Goal: Transaction & Acquisition: Book appointment/travel/reservation

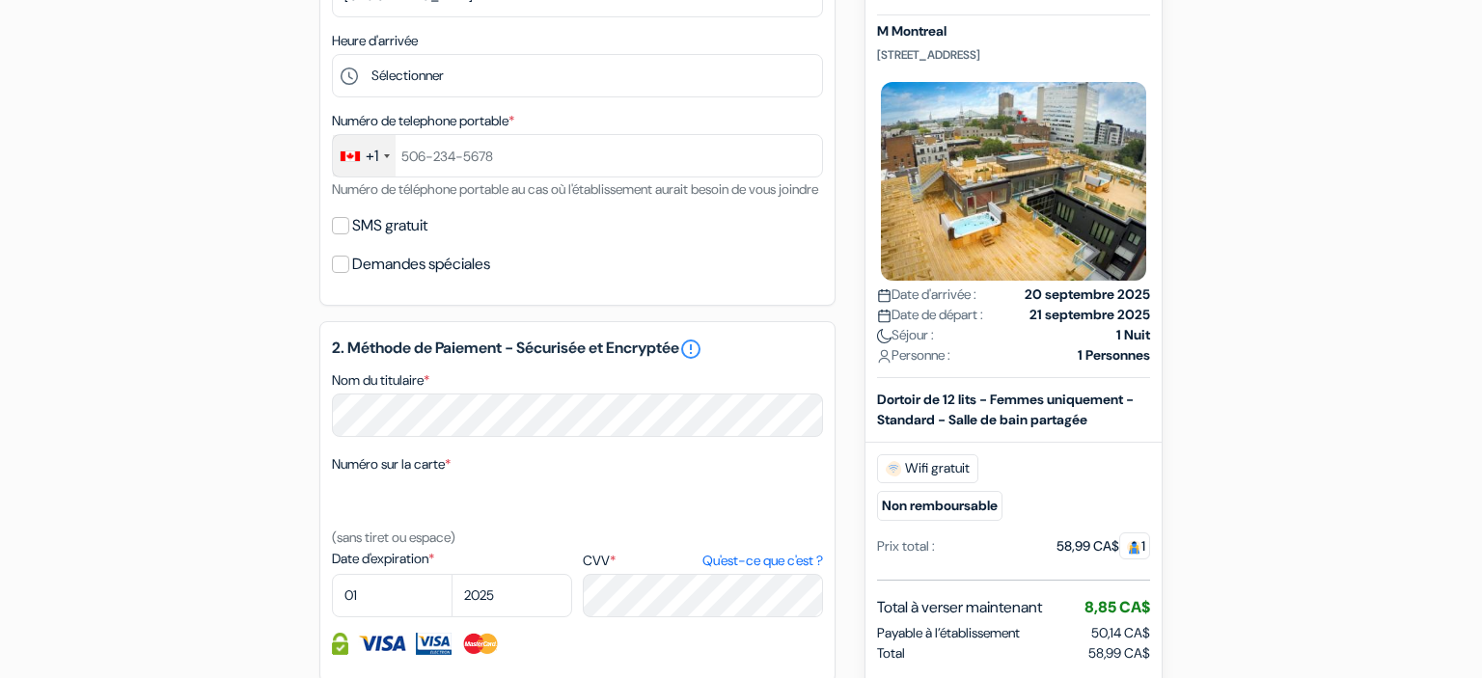
scroll to position [633, 0]
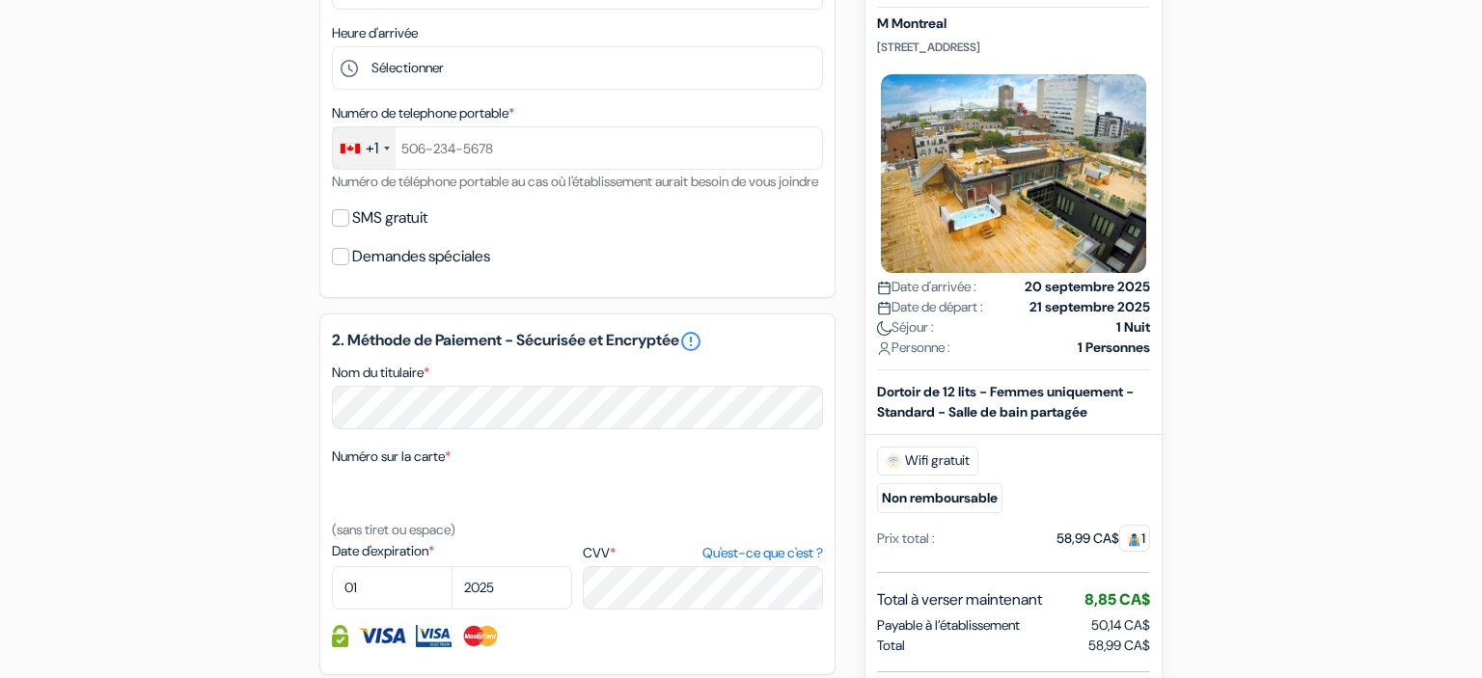
click at [1140, 551] on span "1" at bounding box center [1134, 537] width 31 height 27
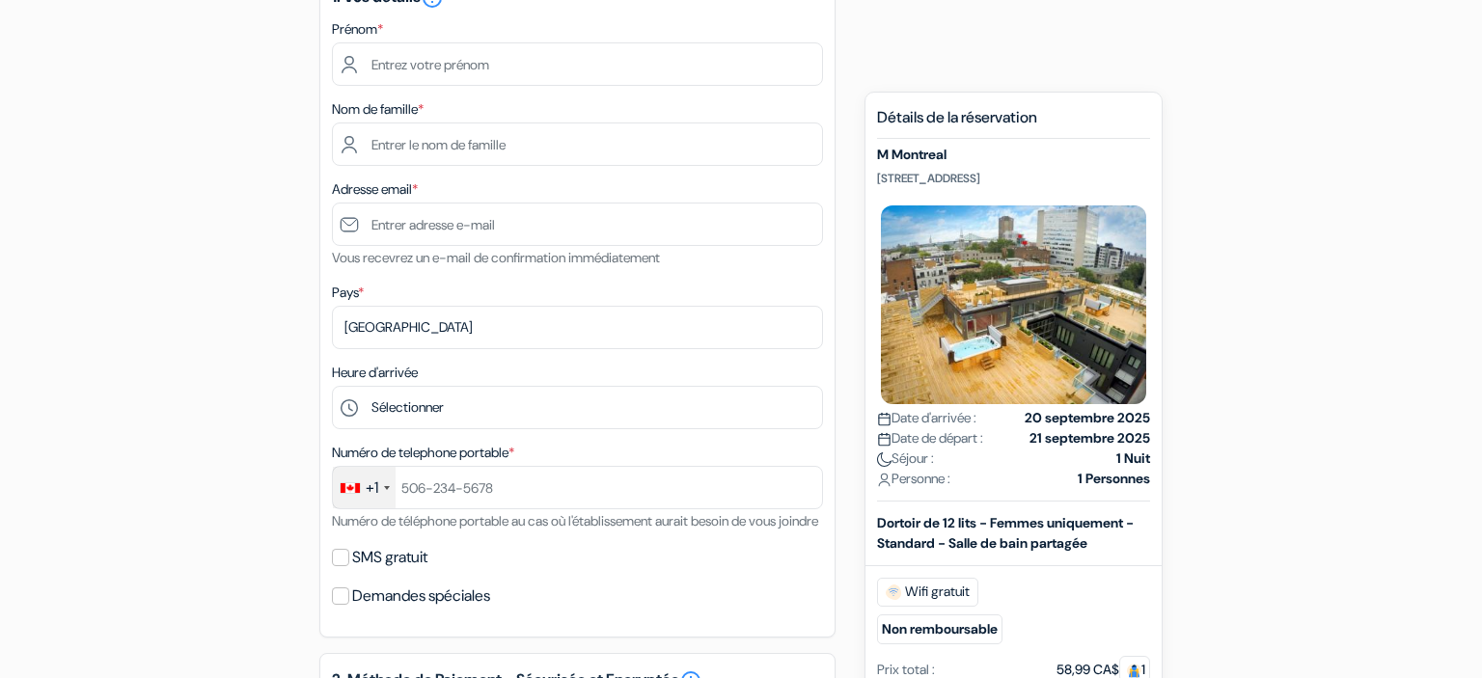
scroll to position [0, 0]
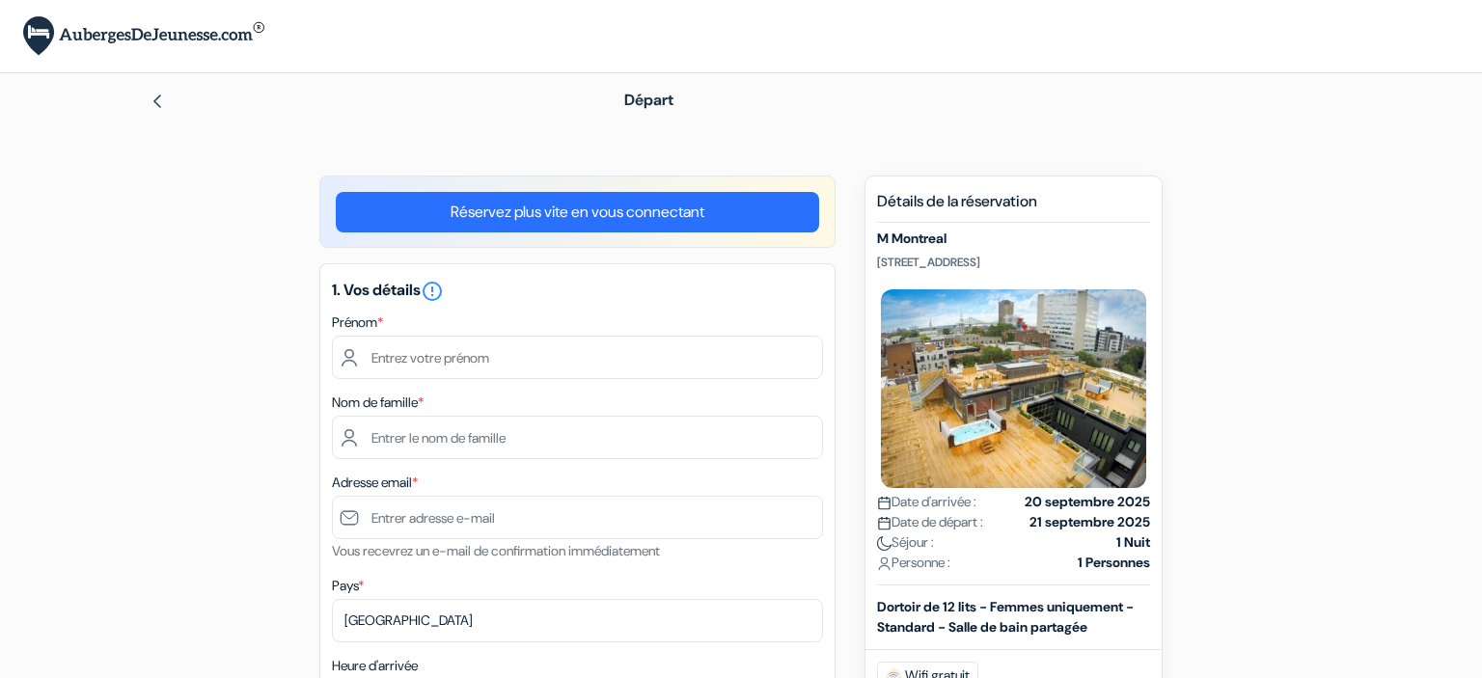
click at [152, 101] on img at bounding box center [157, 101] width 15 height 15
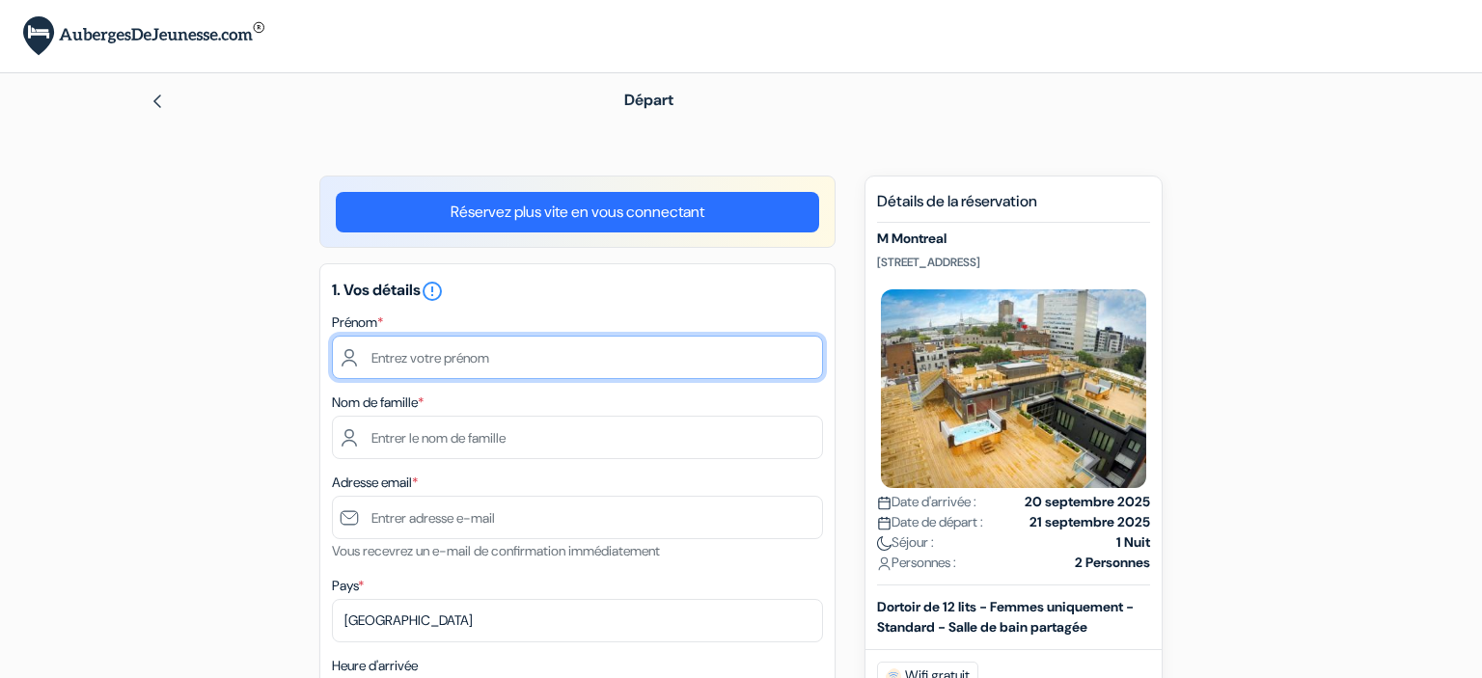
click at [602, 360] on input "text" at bounding box center [577, 357] width 491 height 43
type input "Emily"
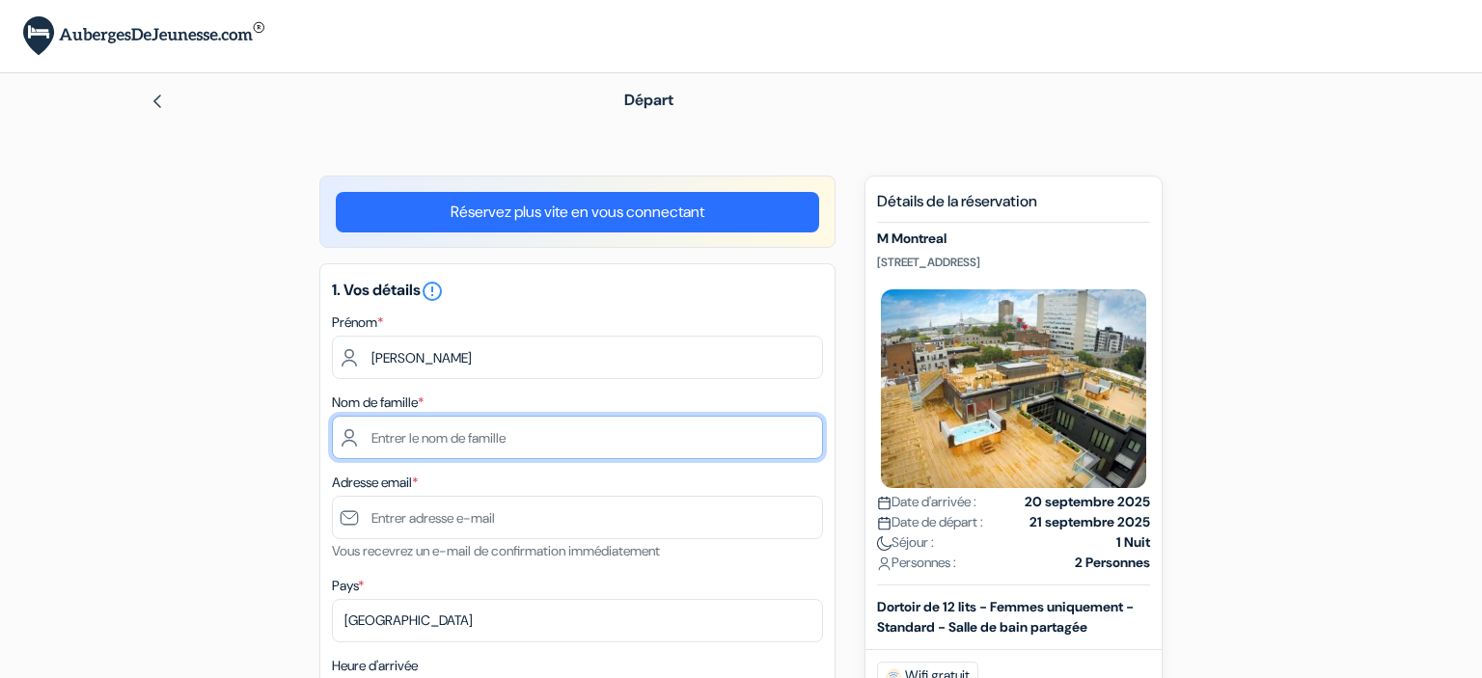
click at [616, 453] on input "text" at bounding box center [577, 437] width 491 height 43
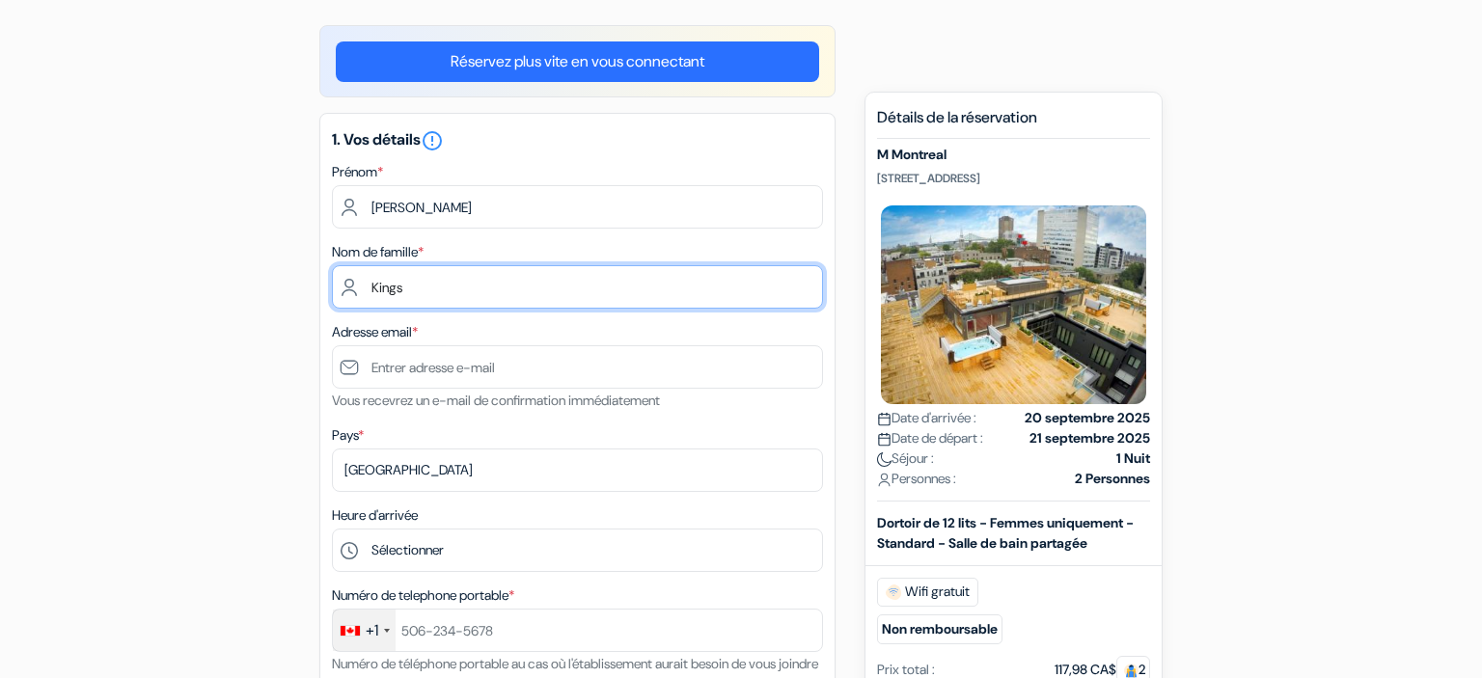
scroll to position [151, 0]
type input "Kings"
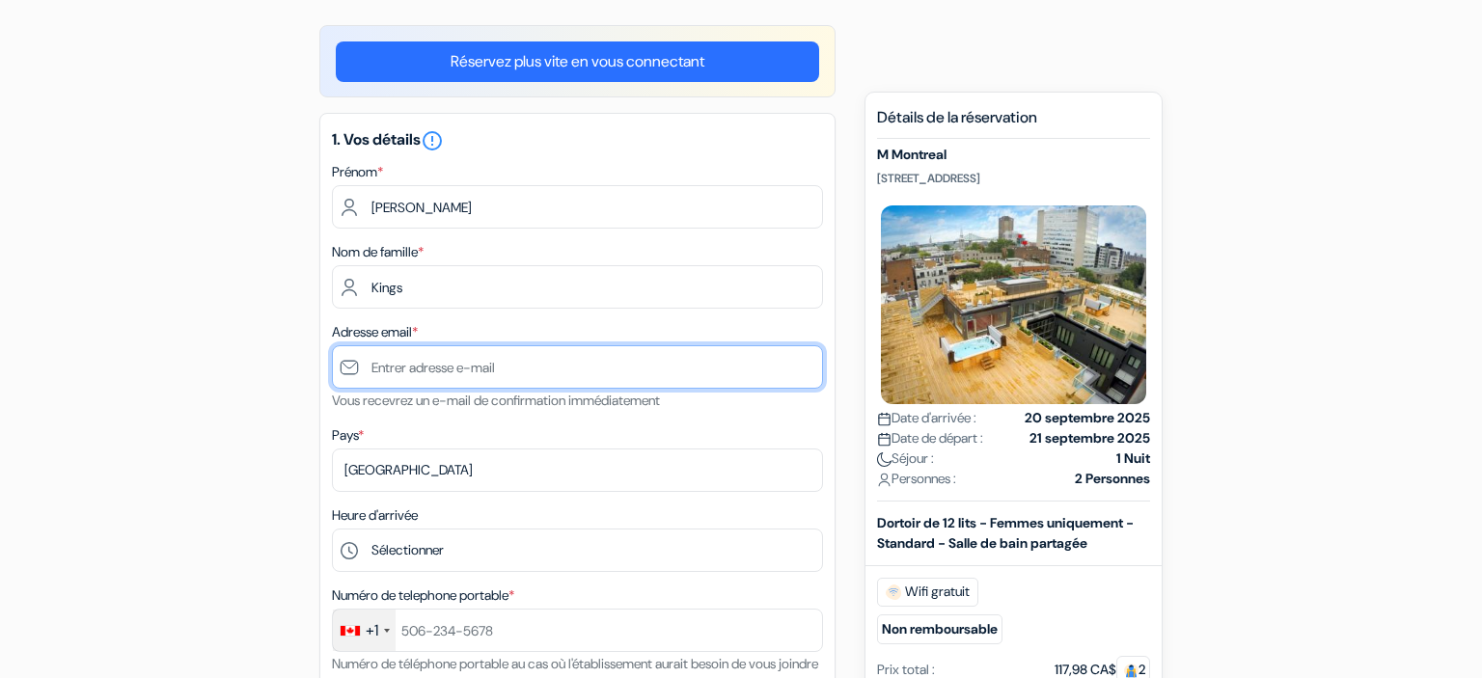
click at [549, 364] on input "text" at bounding box center [577, 366] width 491 height 43
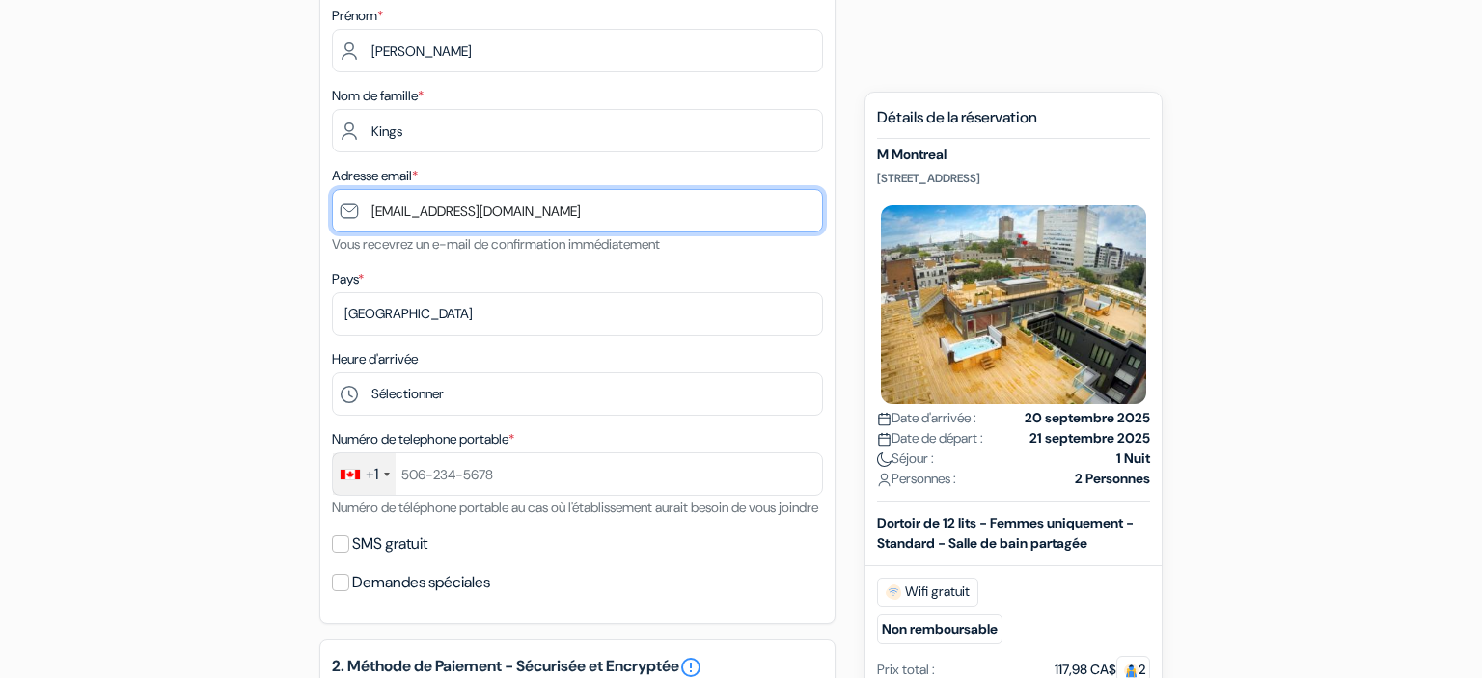
type input "[EMAIL_ADDRESS][DOMAIN_NAME]"
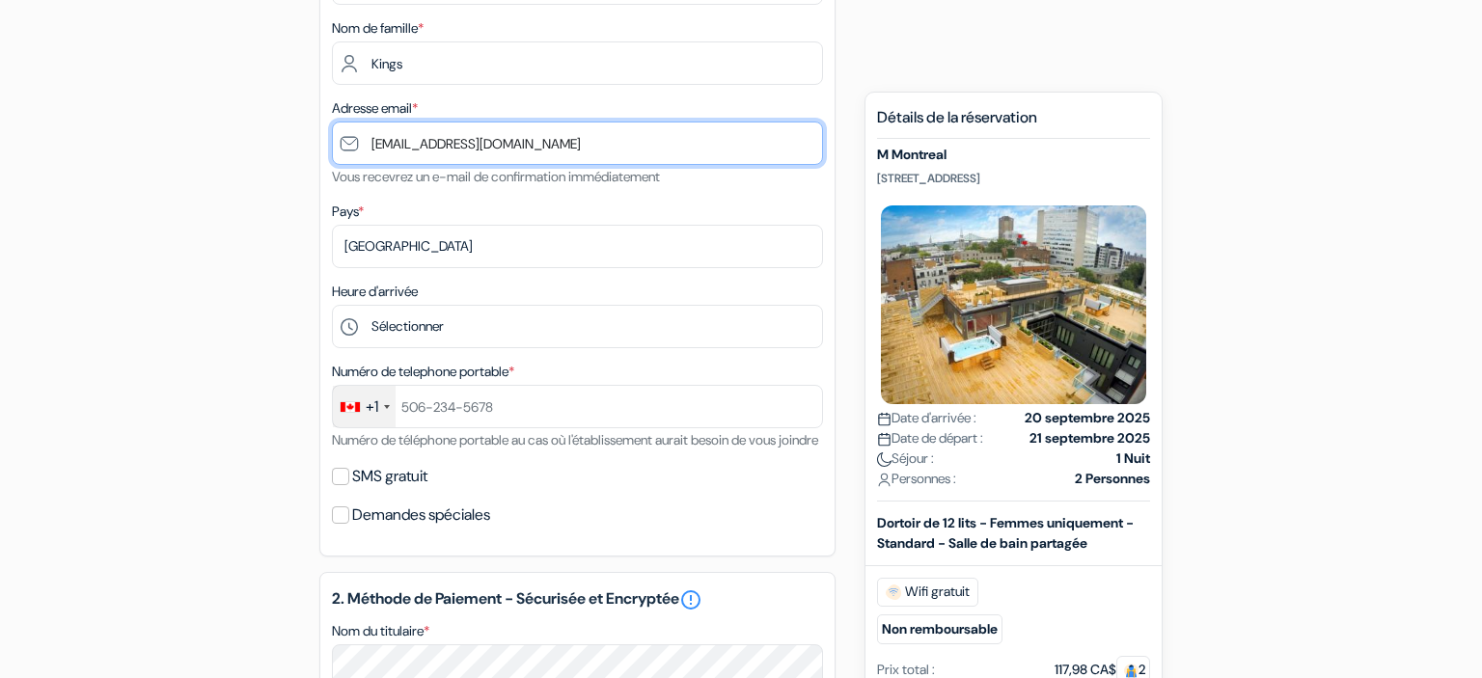
scroll to position [376, 0]
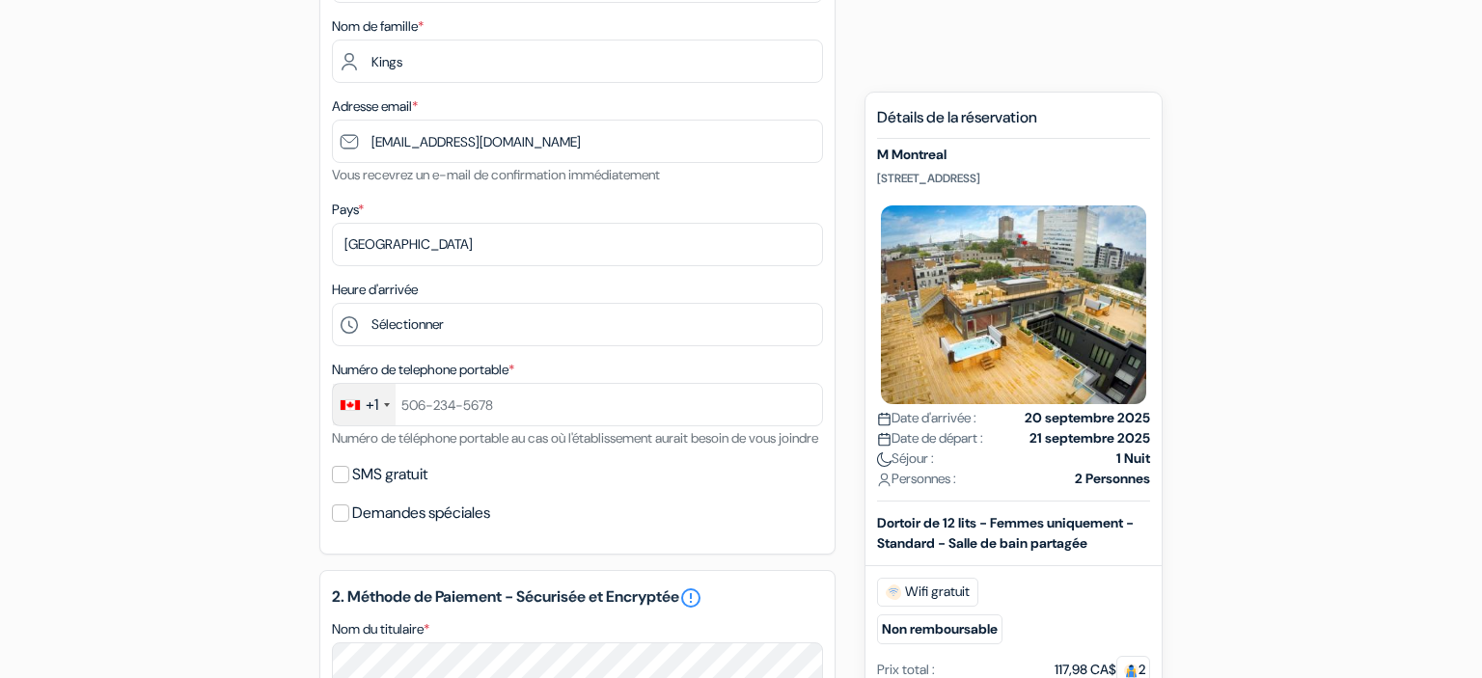
click at [352, 412] on div "+1" at bounding box center [364, 404] width 63 height 41
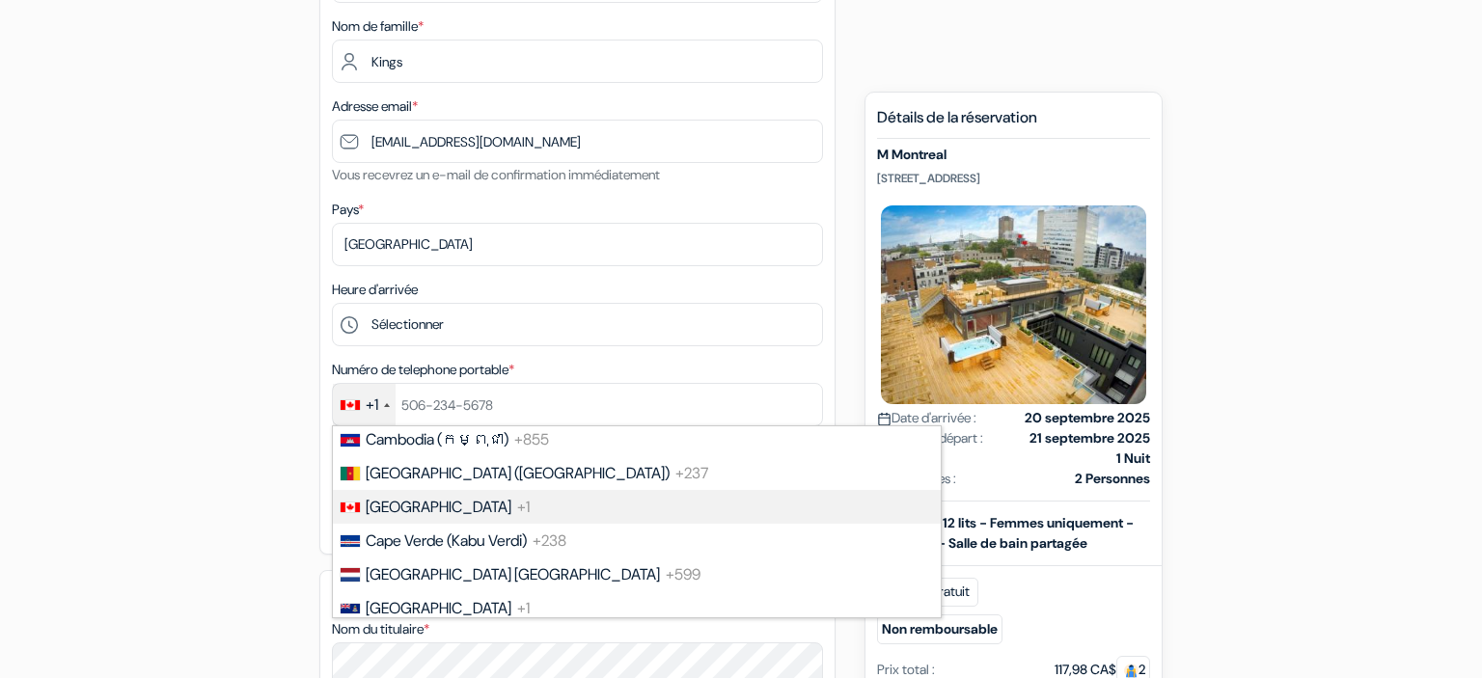
scroll to position [2629, 0]
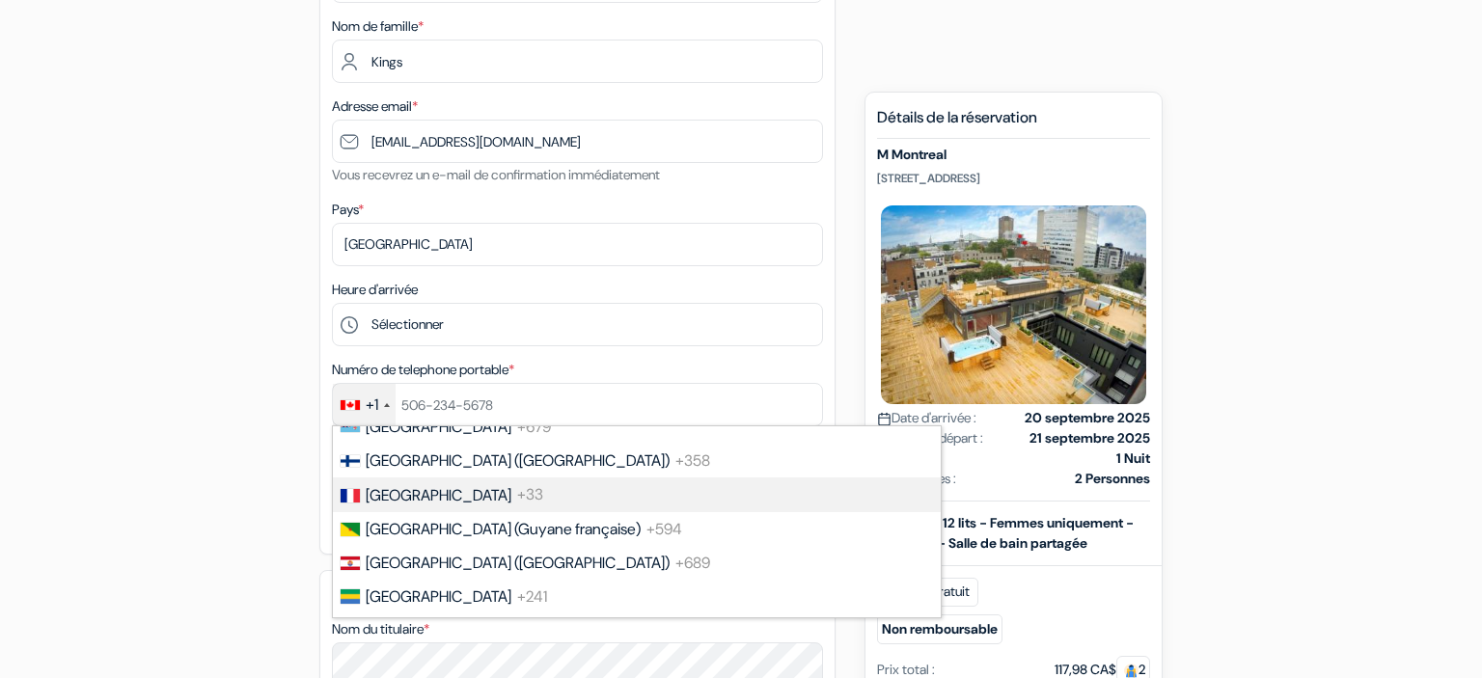
click at [396, 506] on span "France" at bounding box center [439, 495] width 146 height 20
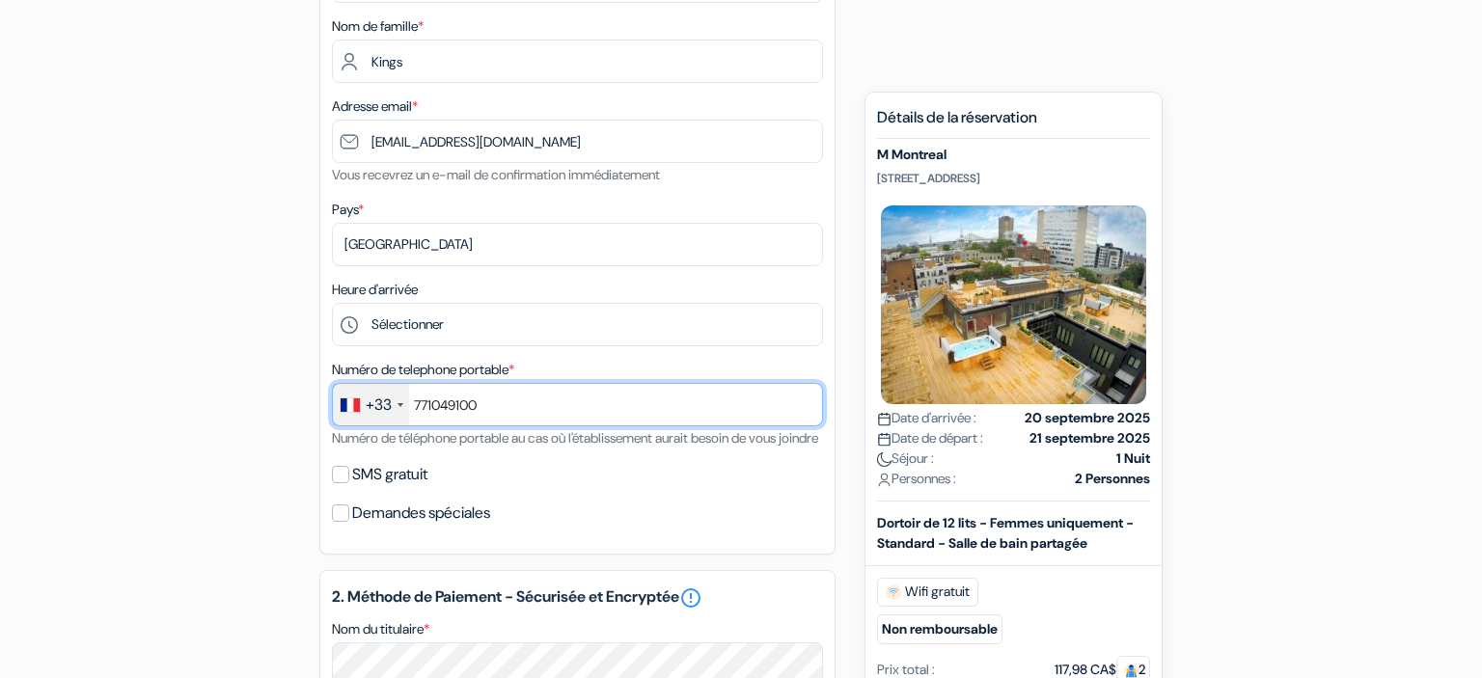
type input "771049100"
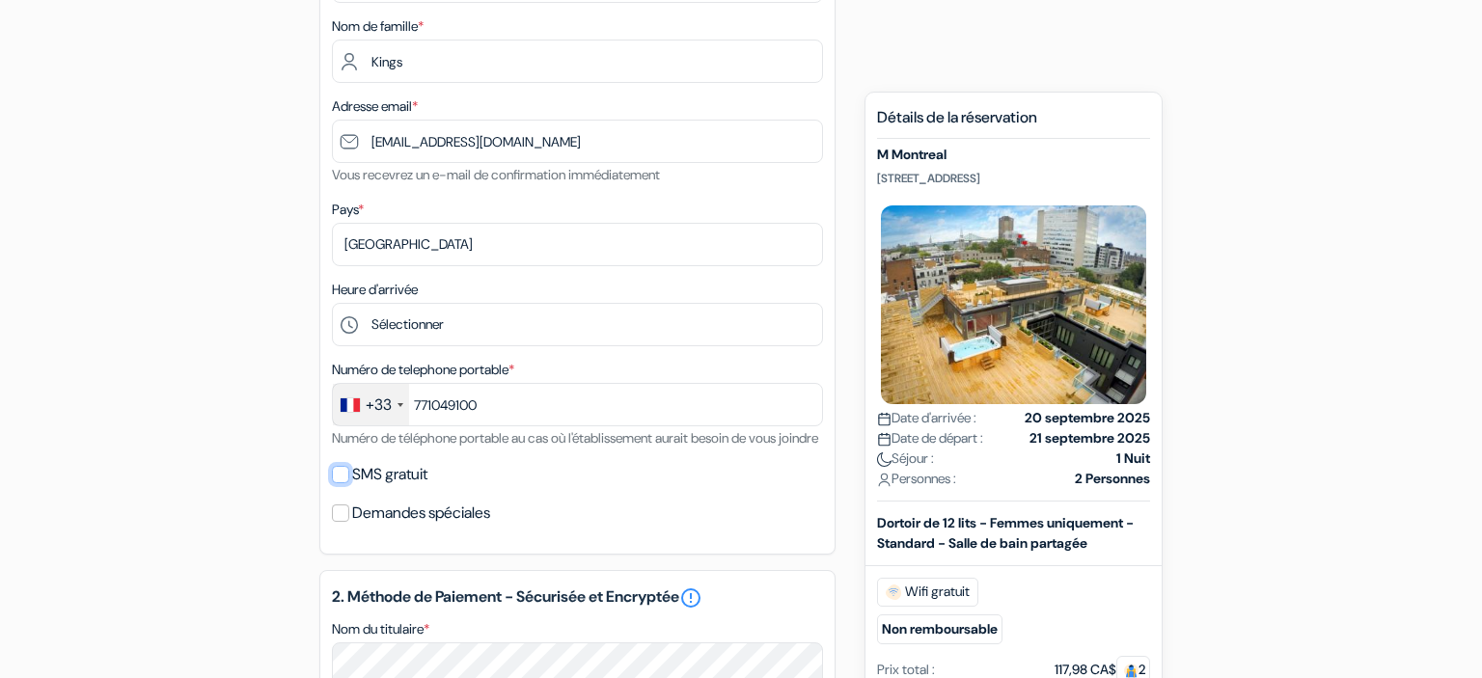
click at [343, 483] on input "SMS gratuit" at bounding box center [340, 474] width 17 height 17
checkbox input "true"
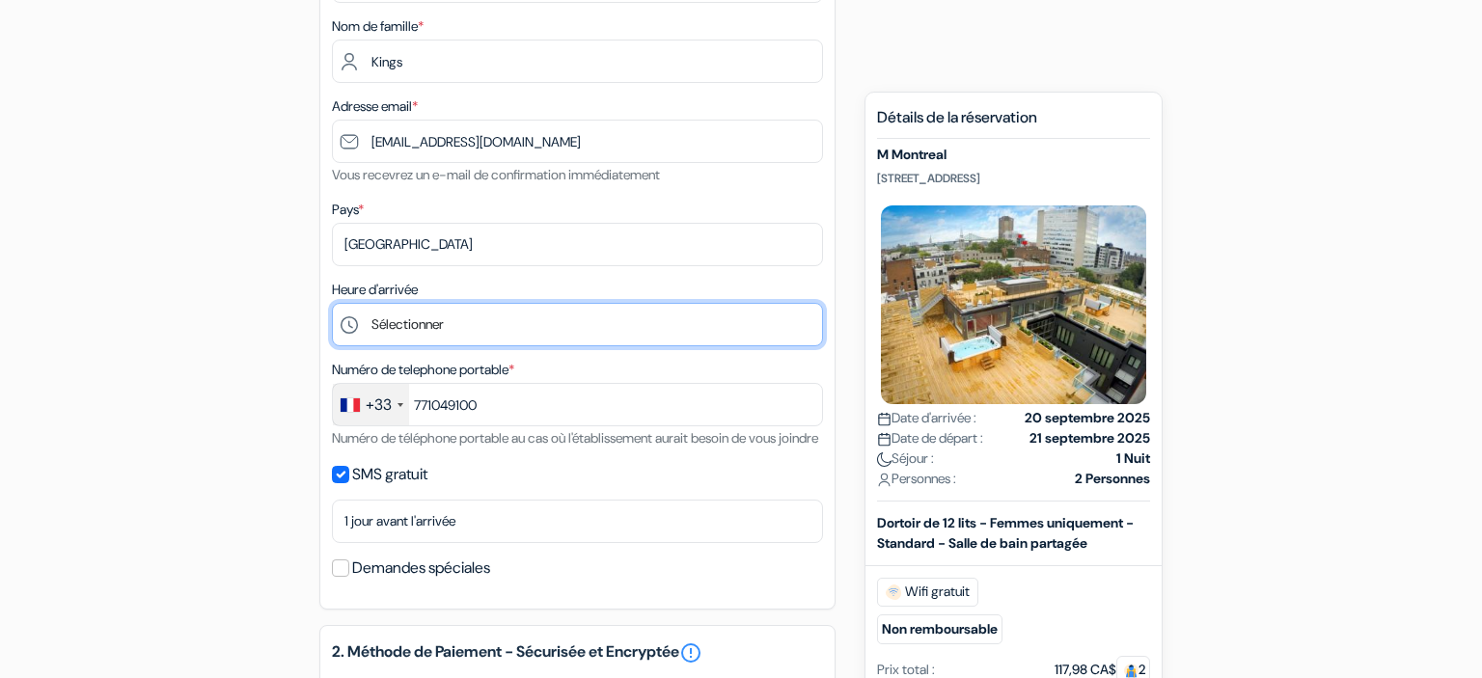
select select "16"
click option "16:00" at bounding box center [0, 0] width 0 height 0
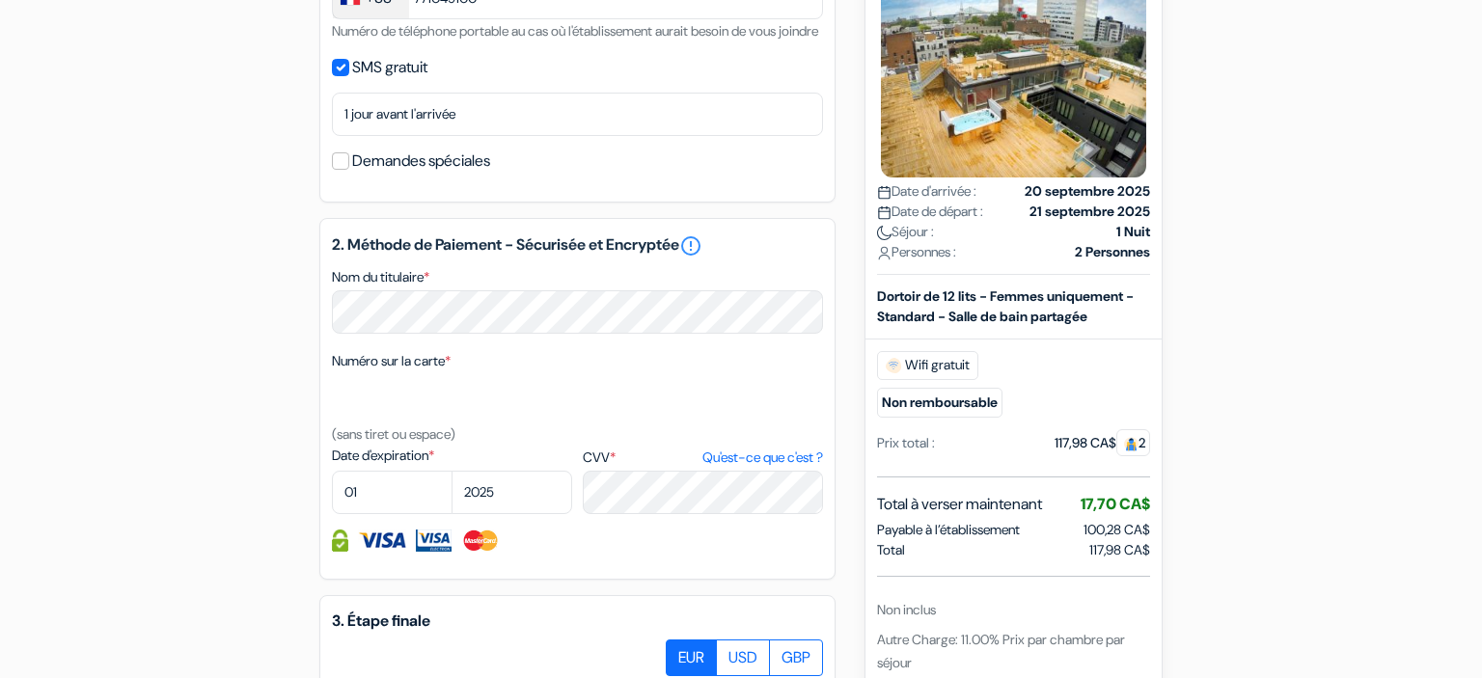
scroll to position [786, 0]
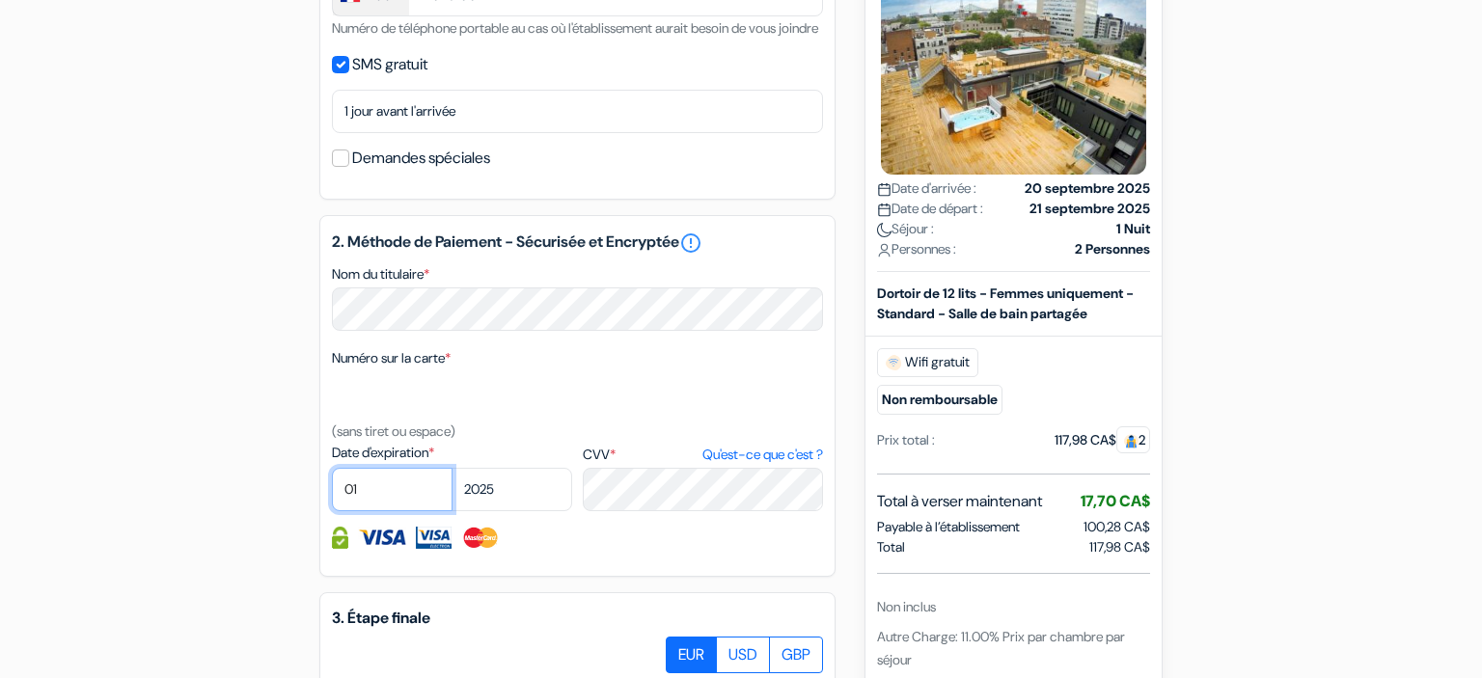
click at [332, 468] on select "01 02 03 04 05 06 07 08 09 10 11 12" at bounding box center [392, 489] width 121 height 43
select select "05"
click option "05" at bounding box center [0, 0] width 0 height 0
click at [452, 468] on select "2025 2026 2027 2028 2029 2030 2031 2032 2033 2034 2035 2036 2037 2038 2039 2040…" at bounding box center [512, 489] width 121 height 43
select select "2028"
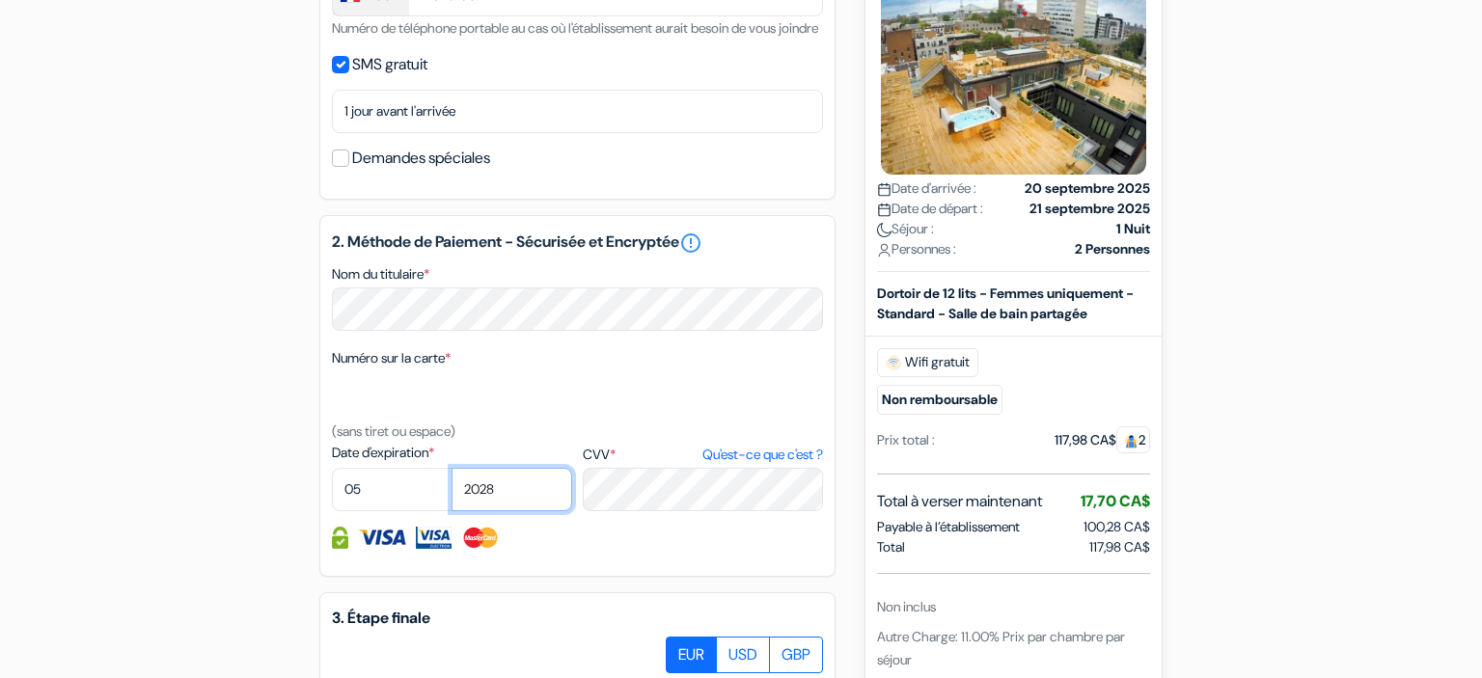
click option "2028" at bounding box center [0, 0] width 0 height 0
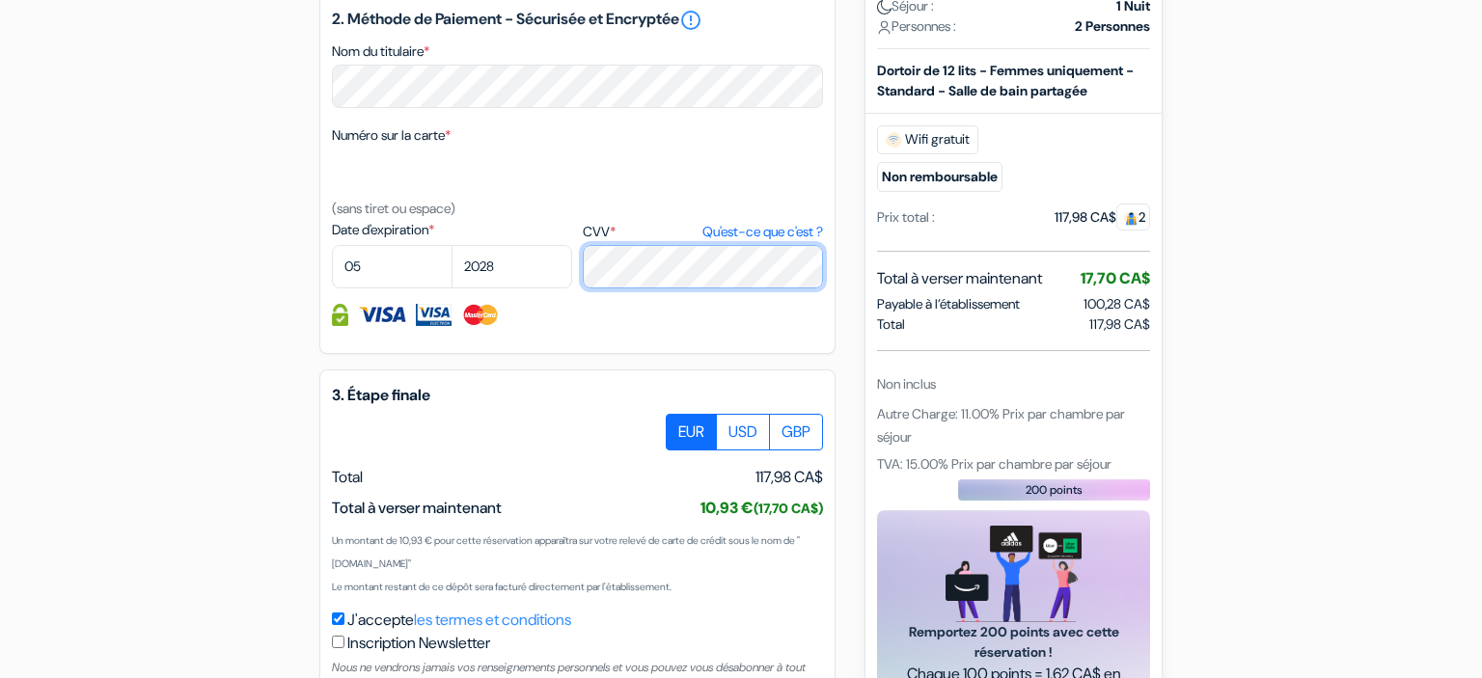
scroll to position [1174, 0]
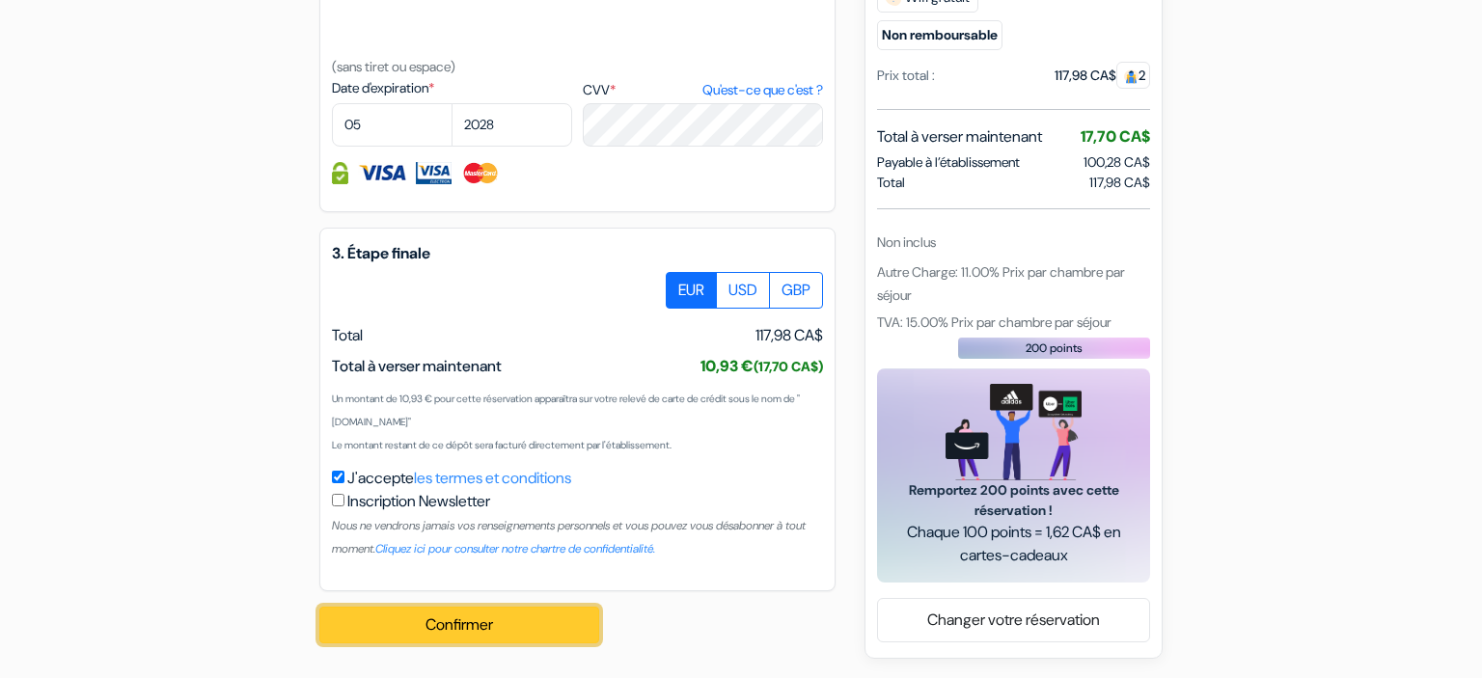
click at [565, 629] on button "Confirmer Loading..." at bounding box center [459, 625] width 280 height 37
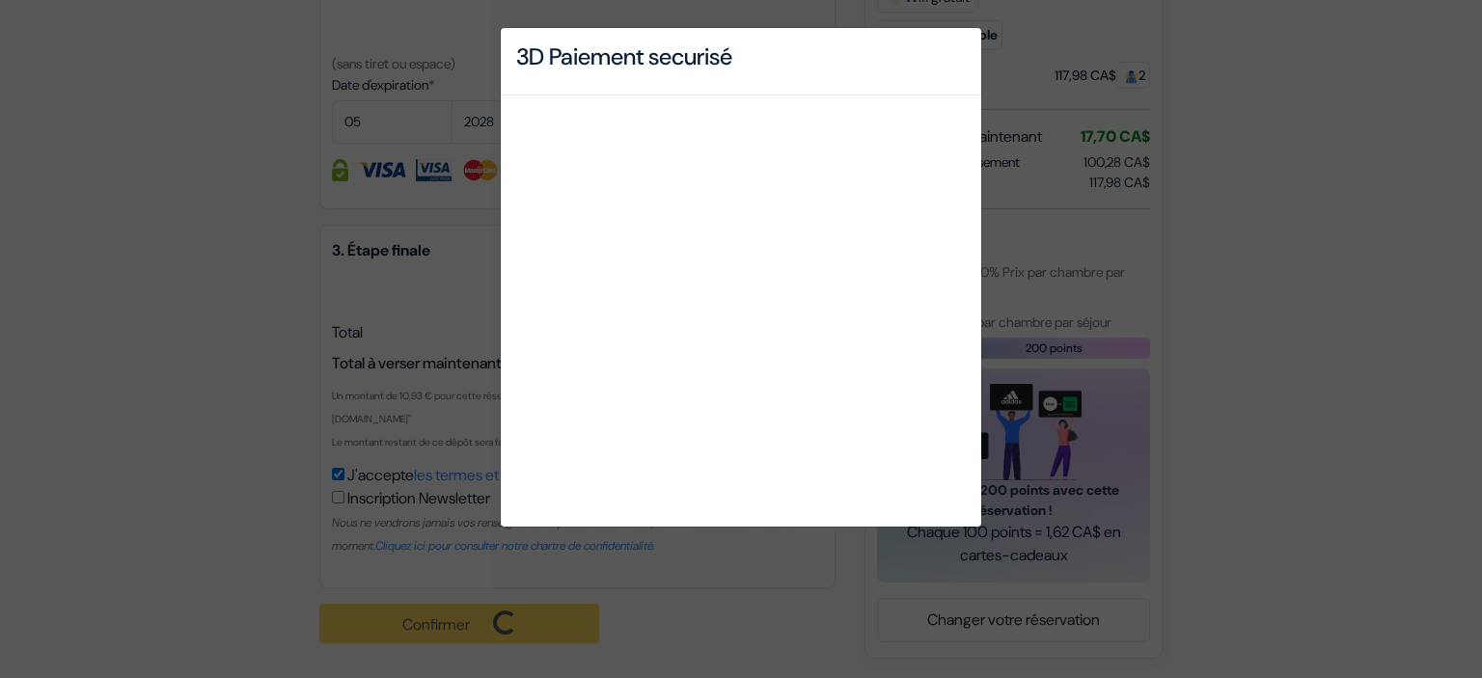
click at [1268, 283] on div "3D Paiement securisé" at bounding box center [741, 339] width 1482 height 678
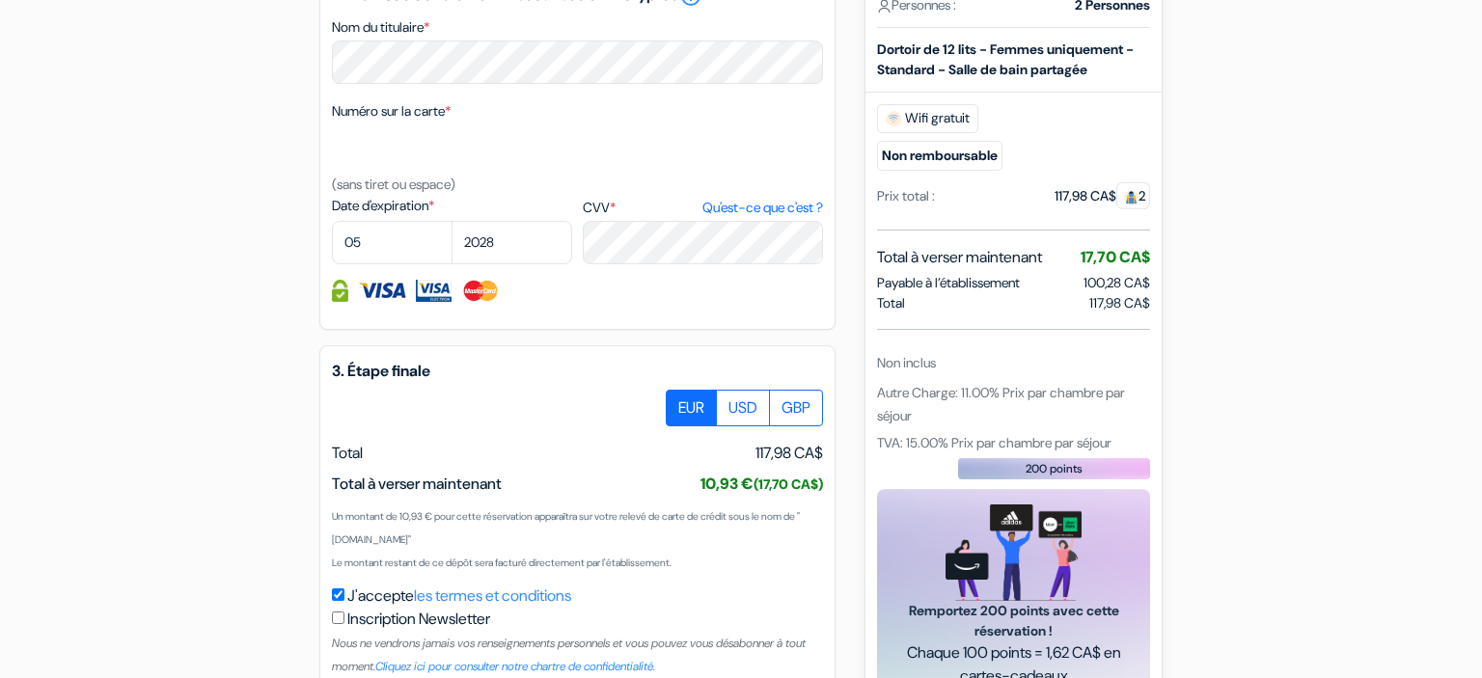
scroll to position [1177, 0]
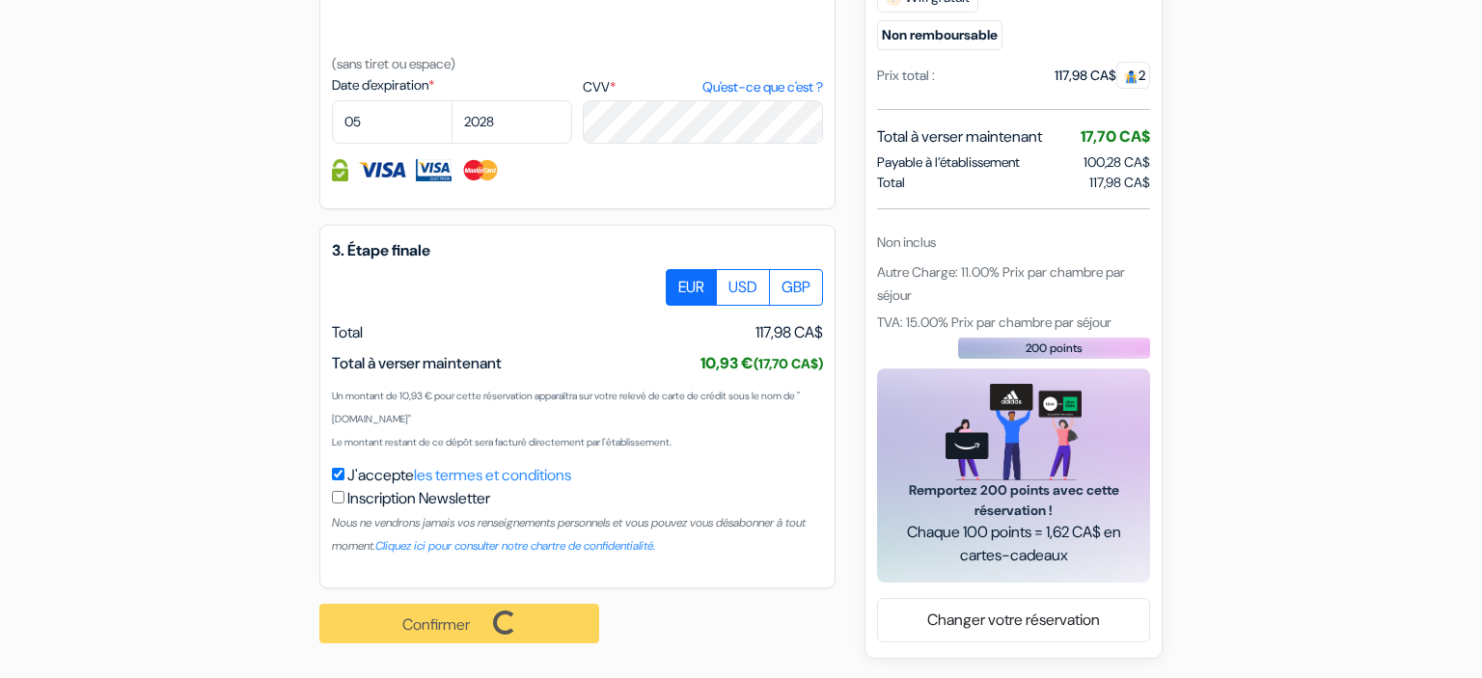
click at [516, 609] on div "Confirmer Loading... Traitement de la demande..." at bounding box center [469, 624] width 301 height 70
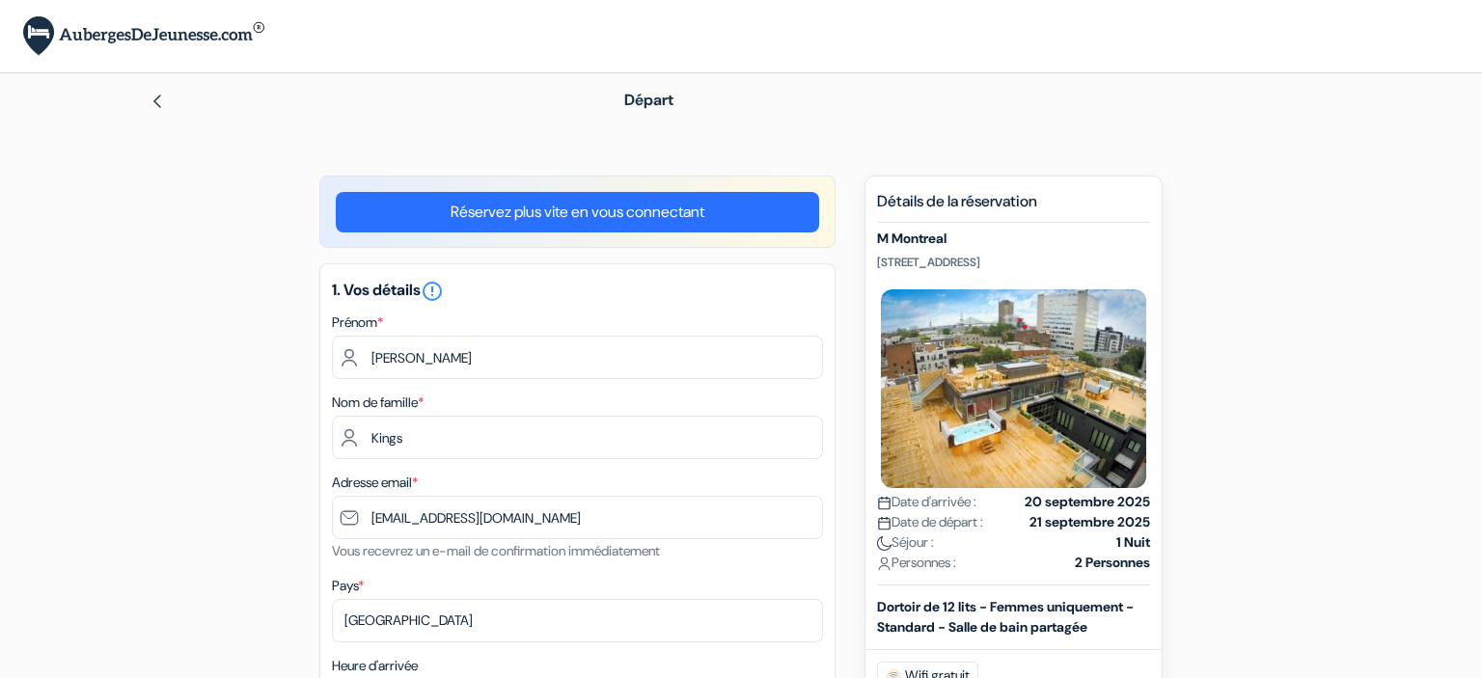
select select "16"
select select "05"
select select "2028"
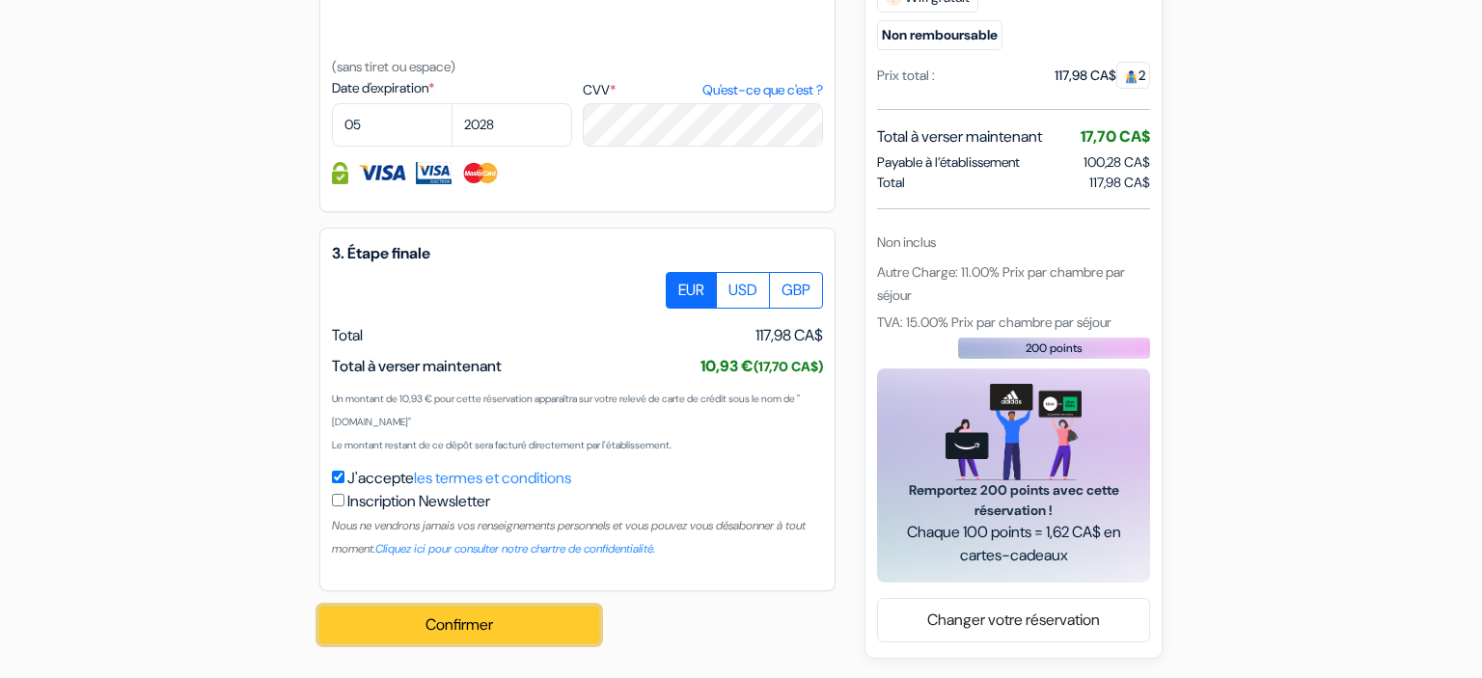
click at [497, 619] on button "Confirmer Loading..." at bounding box center [459, 625] width 280 height 37
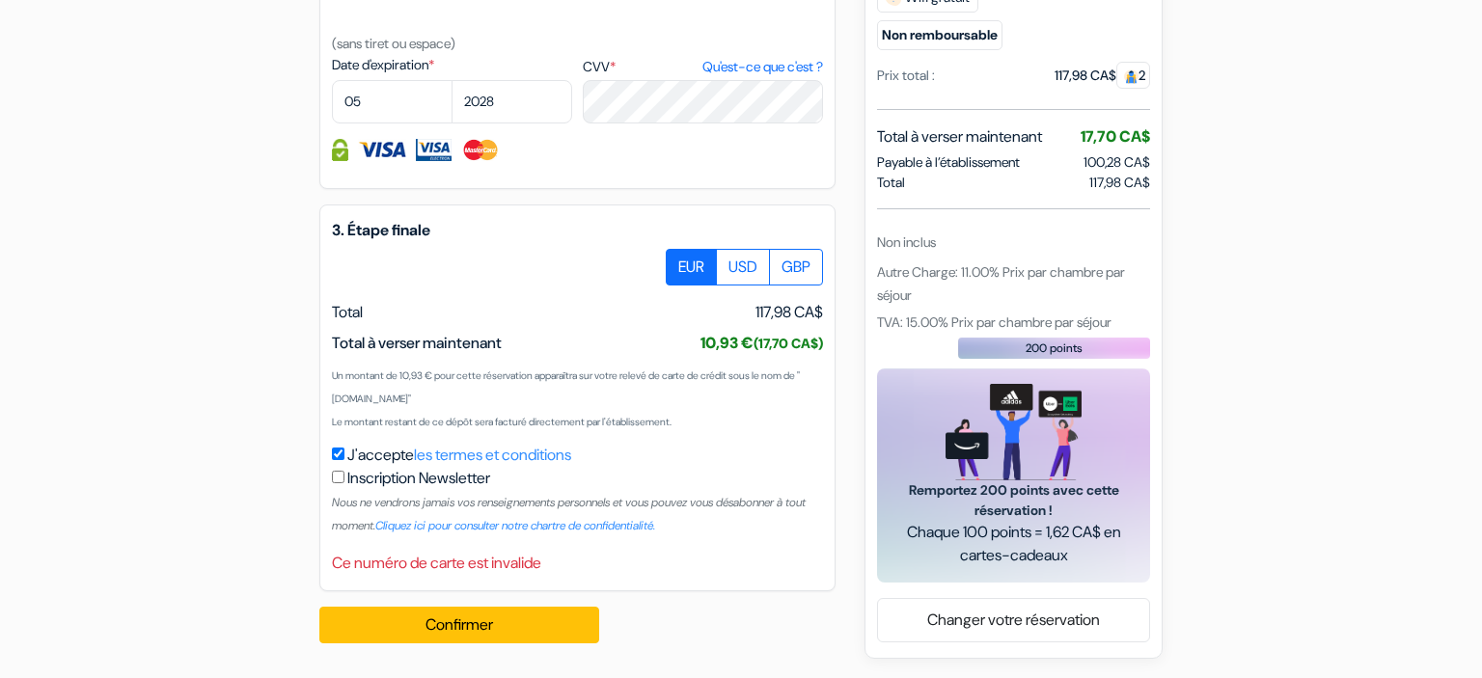
scroll to position [1142, 0]
click at [488, 611] on button "Confirmer Loading..." at bounding box center [459, 625] width 280 height 37
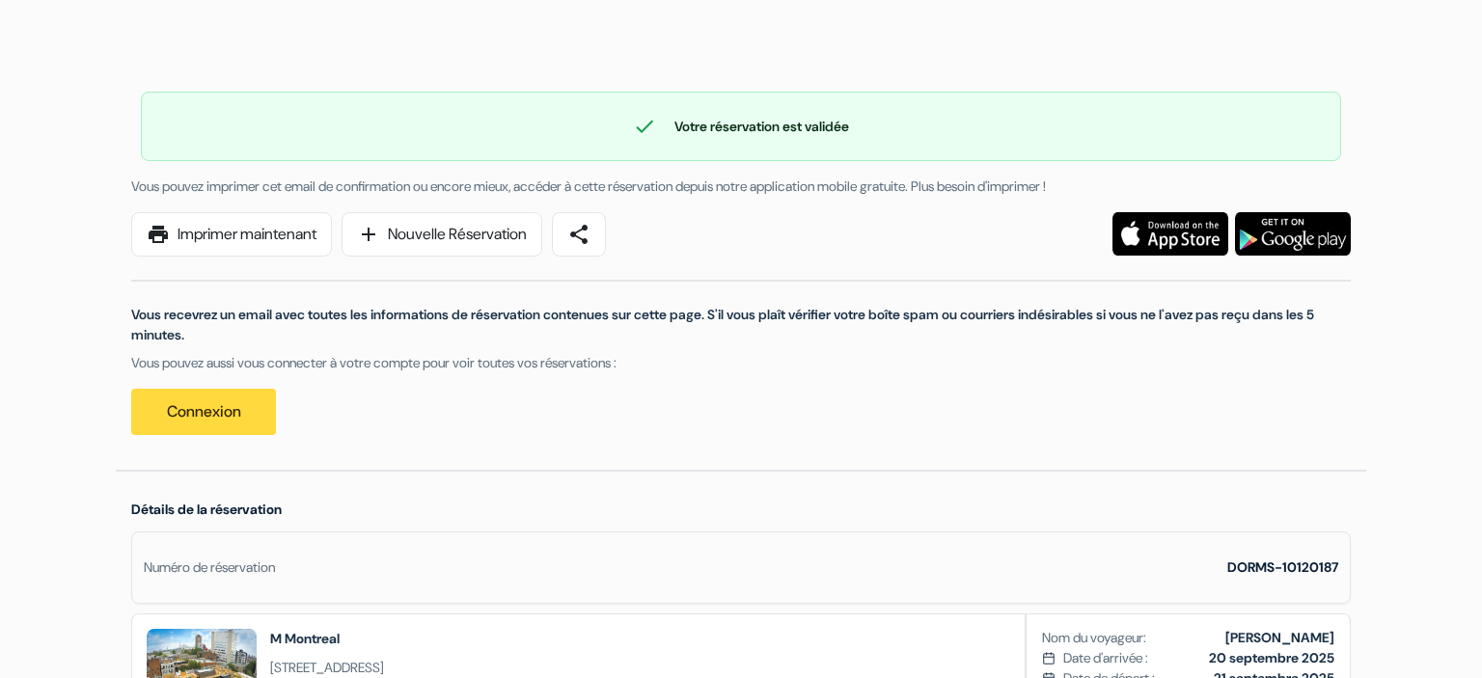
scroll to position [96, 0]
